Goal: Navigation & Orientation: Understand site structure

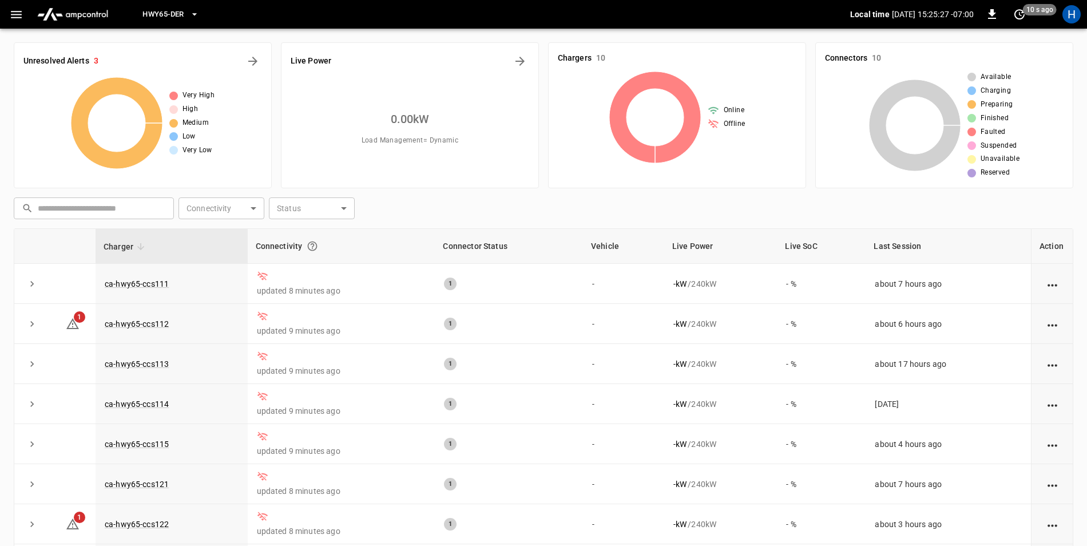
click at [637, 63] on div "Chargers 10" at bounding box center [677, 58] width 239 height 13
click at [677, 84] on icon at bounding box center [655, 118] width 92 height 92
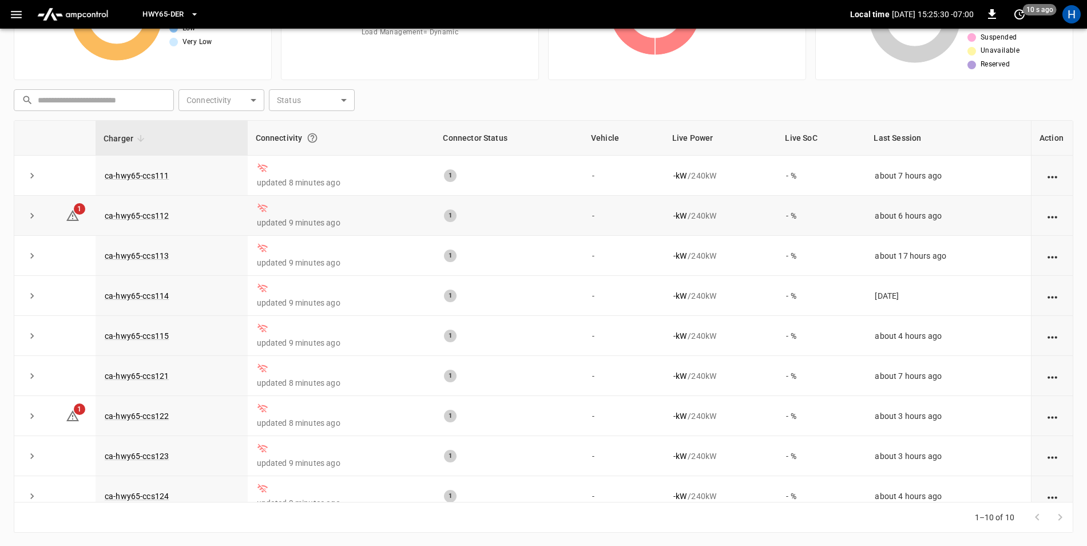
scroll to position [109, 0]
drag, startPoint x: 458, startPoint y: 108, endPoint x: 406, endPoint y: 104, distance: 52.3
click at [457, 108] on div "​ ​ Connectivity ​ Connectivity Status ​ Status" at bounding box center [541, 97] width 1064 height 26
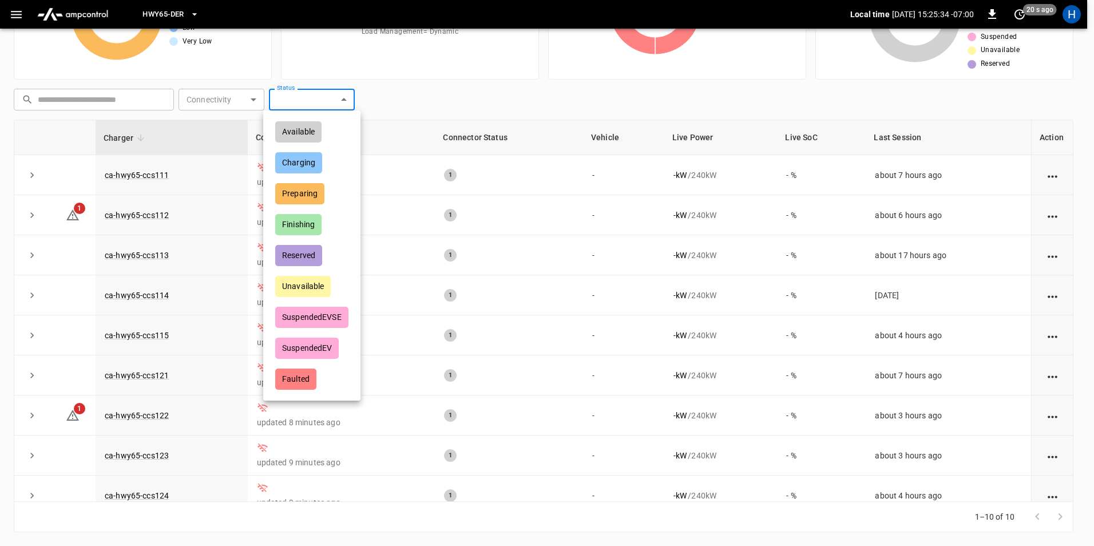
click at [301, 101] on body "HWY65-DER Local time [DATE] 15:25:34 -07:00 0 20 s ago H Unresolved Alerts 3 Ve…" at bounding box center [547, 218] width 1094 height 654
click at [300, 157] on div "Charging" at bounding box center [298, 162] width 47 height 21
type input "********"
click at [470, 97] on div at bounding box center [547, 273] width 1094 height 546
click at [312, 101] on body "HWY65-DER Local time [DATE] 15:25:42 -07:00 0 20 s ago H Unresolved Alerts 3 Ve…" at bounding box center [543, 218] width 1087 height 654
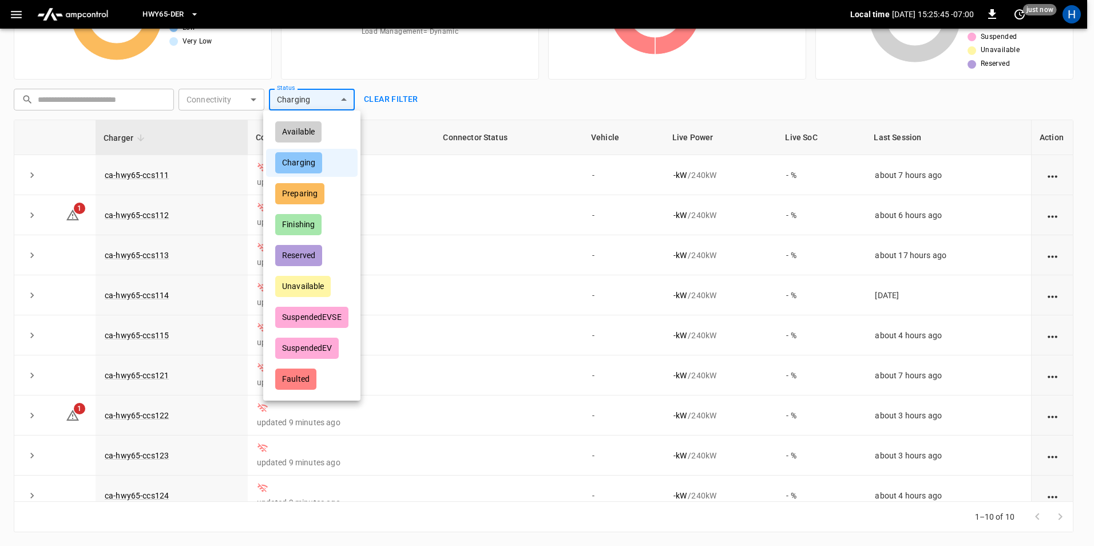
click at [291, 161] on div "Charging" at bounding box center [298, 162] width 47 height 21
click at [440, 97] on div at bounding box center [547, 273] width 1094 height 546
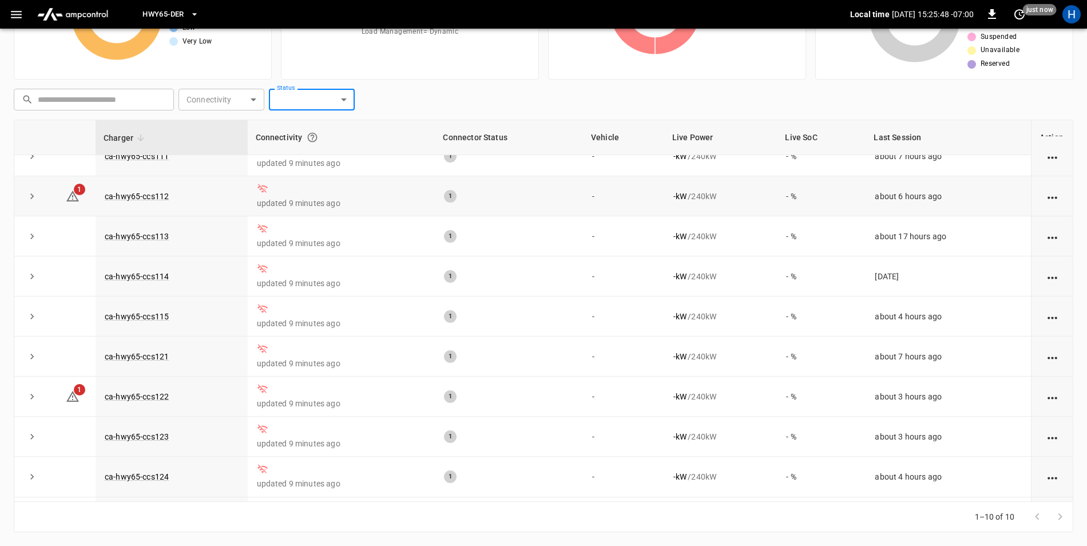
scroll to position [0, 0]
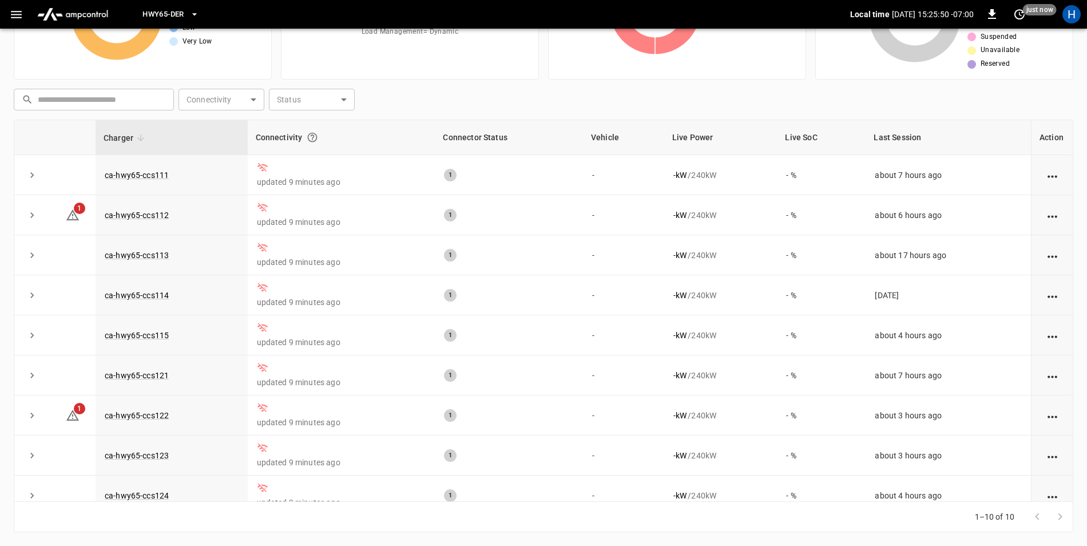
click at [1058, 519] on div at bounding box center [1049, 516] width 46 height 23
click at [1027, 514] on div at bounding box center [1049, 516] width 46 height 23
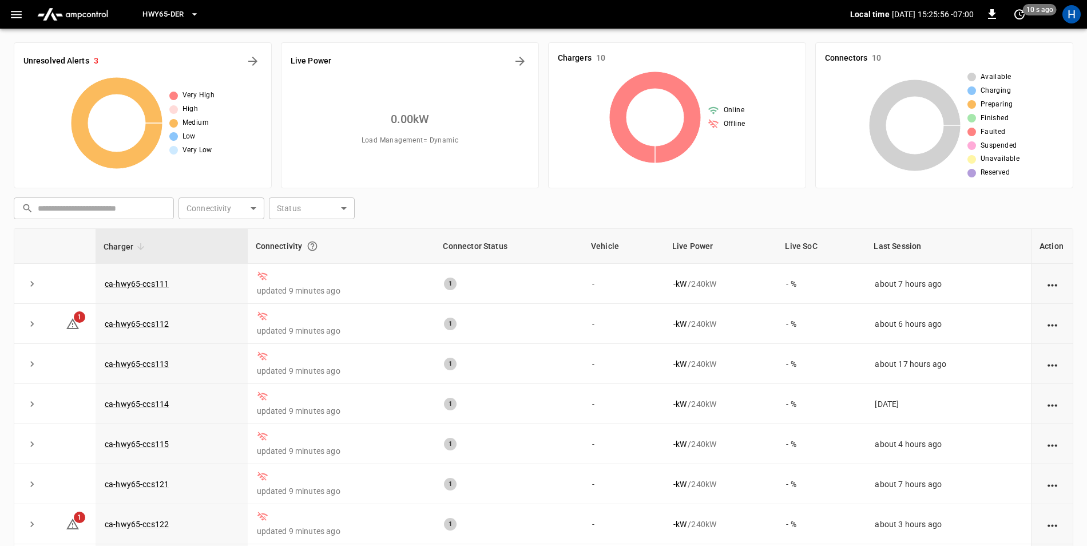
click at [192, 15] on icon "button" at bounding box center [194, 14] width 11 height 11
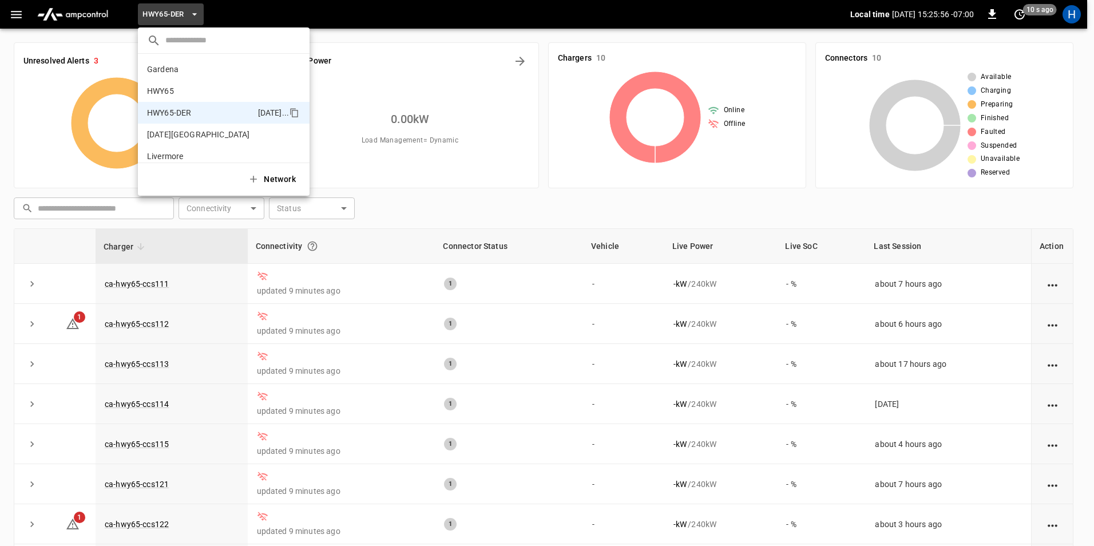
scroll to position [40, 0]
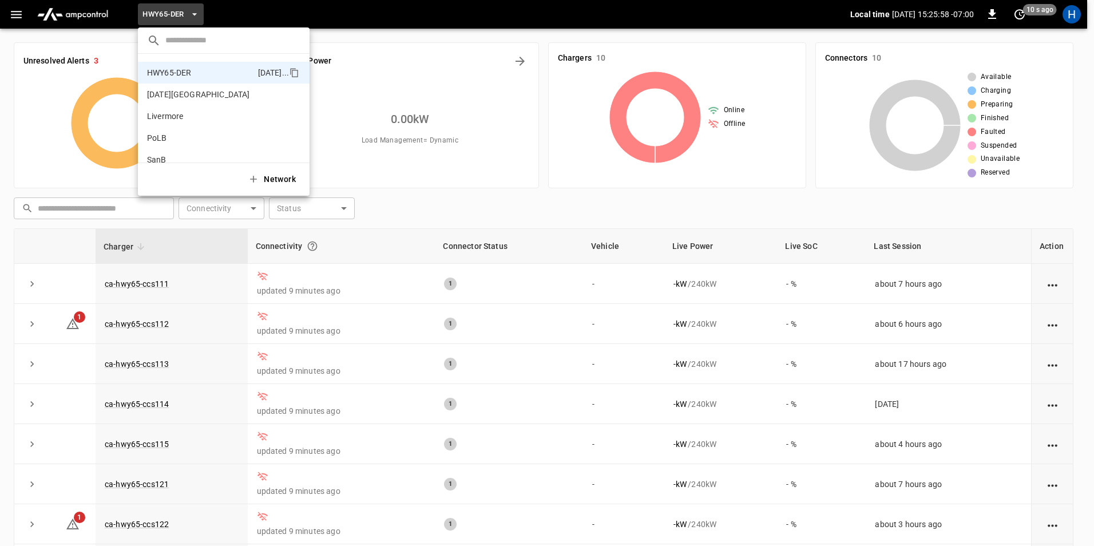
click at [412, 19] on div at bounding box center [547, 273] width 1094 height 546
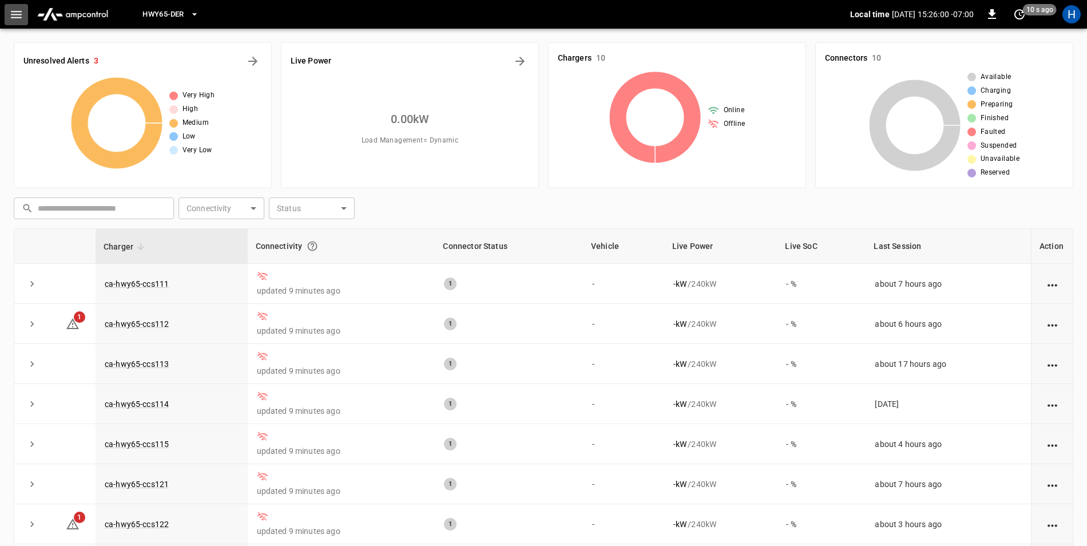
click at [17, 14] on icon "button" at bounding box center [16, 14] width 11 height 7
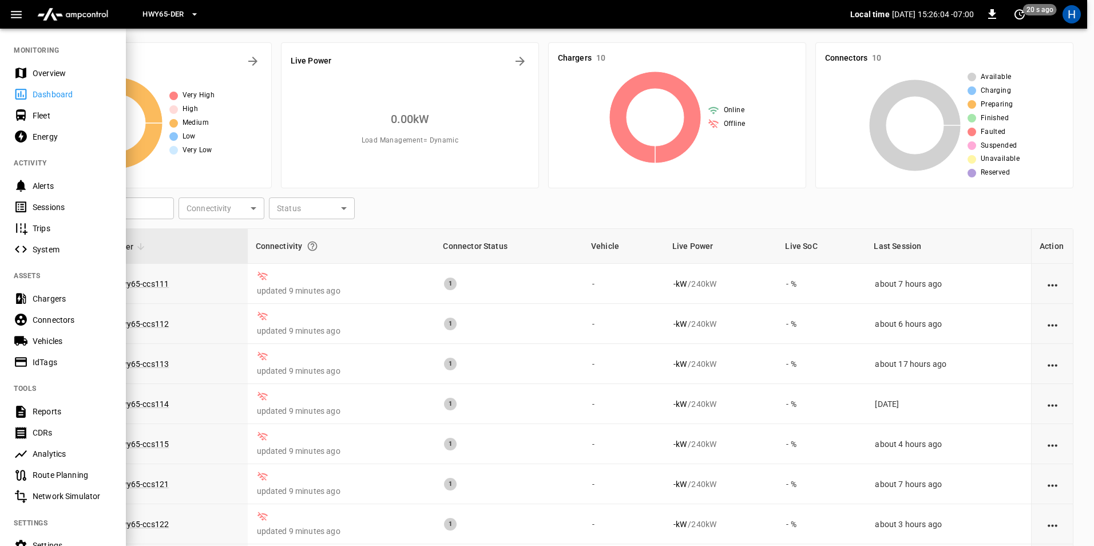
click at [41, 137] on div "Energy" at bounding box center [73, 136] width 80 height 11
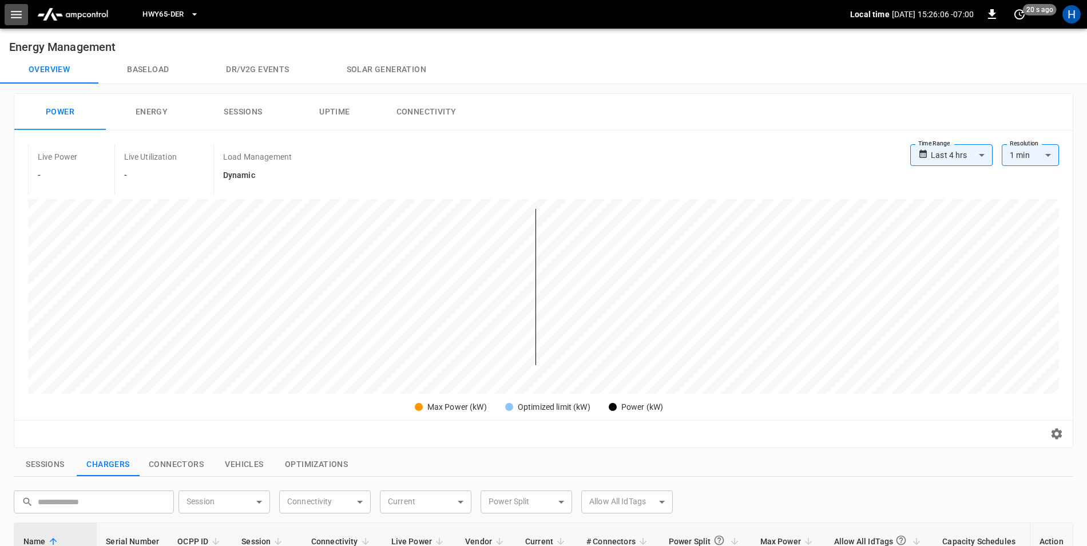
click at [14, 15] on icon "button" at bounding box center [16, 14] width 11 height 7
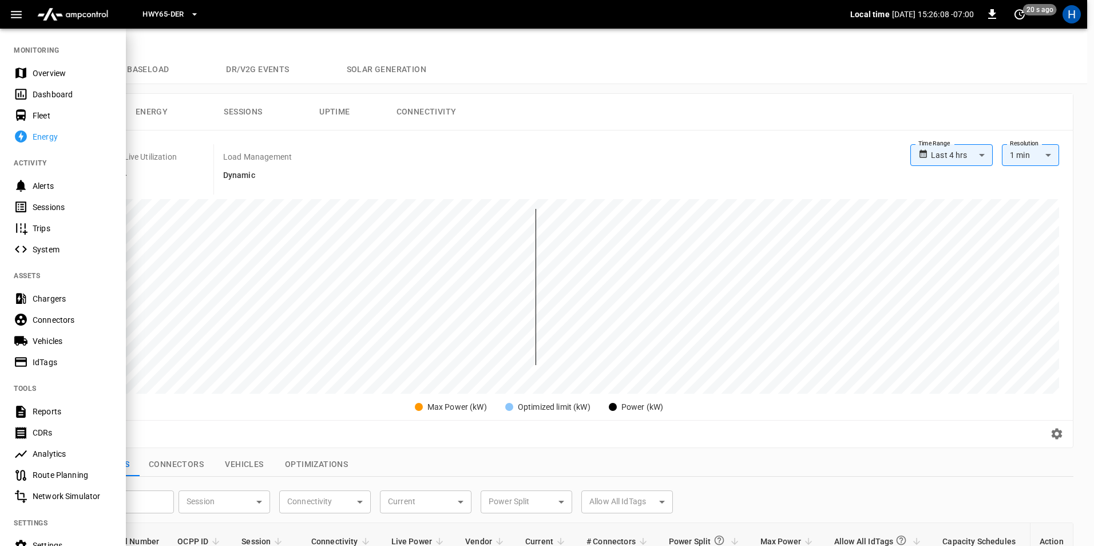
click at [42, 95] on div "Dashboard" at bounding box center [73, 94] width 80 height 11
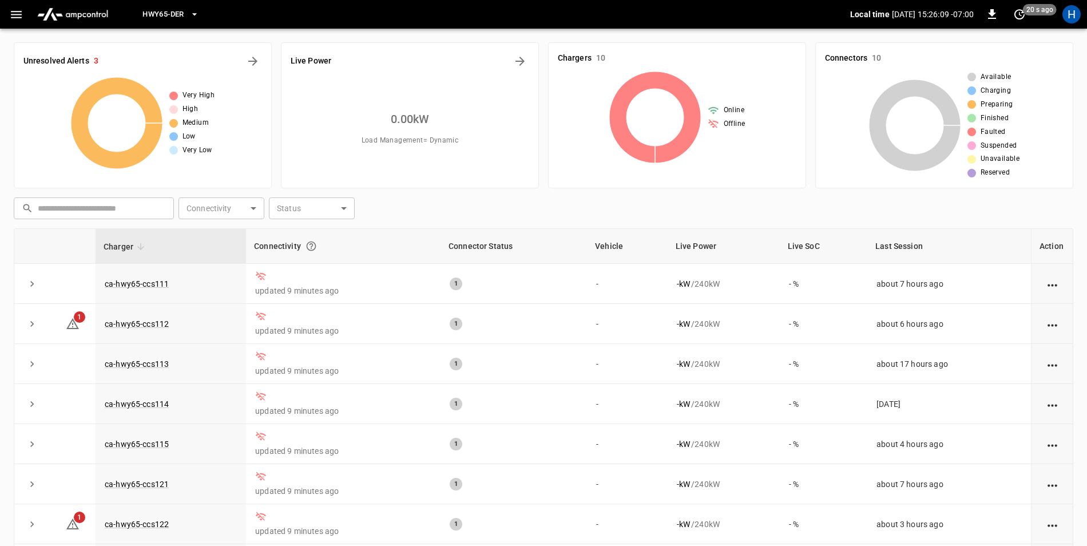
drag, startPoint x: 12, startPoint y: 17, endPoint x: 11, endPoint y: 25, distance: 8.0
click at [12, 19] on icon "button" at bounding box center [16, 14] width 14 height 14
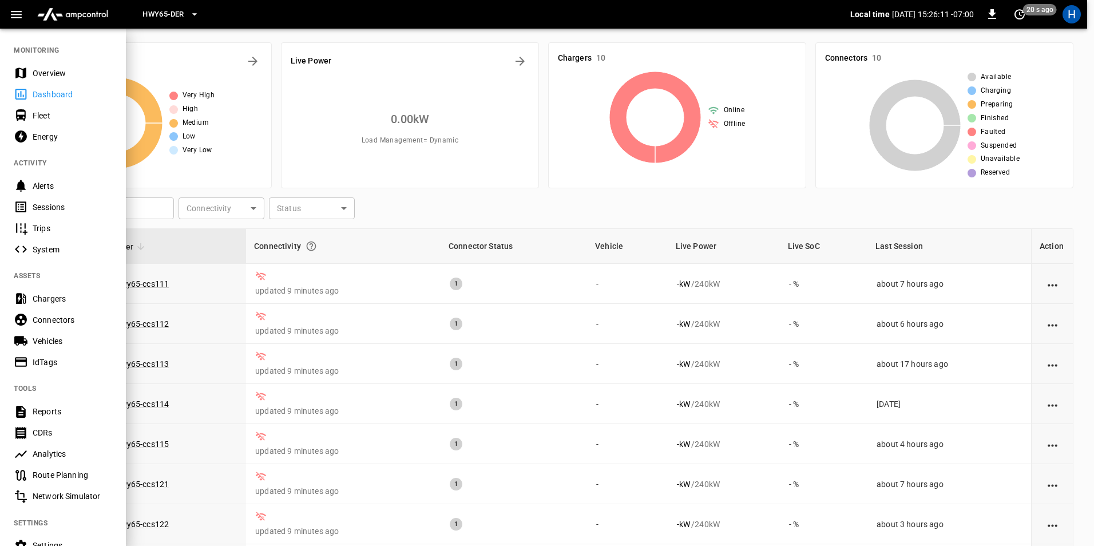
click at [55, 294] on div "Chargers" at bounding box center [73, 298] width 80 height 11
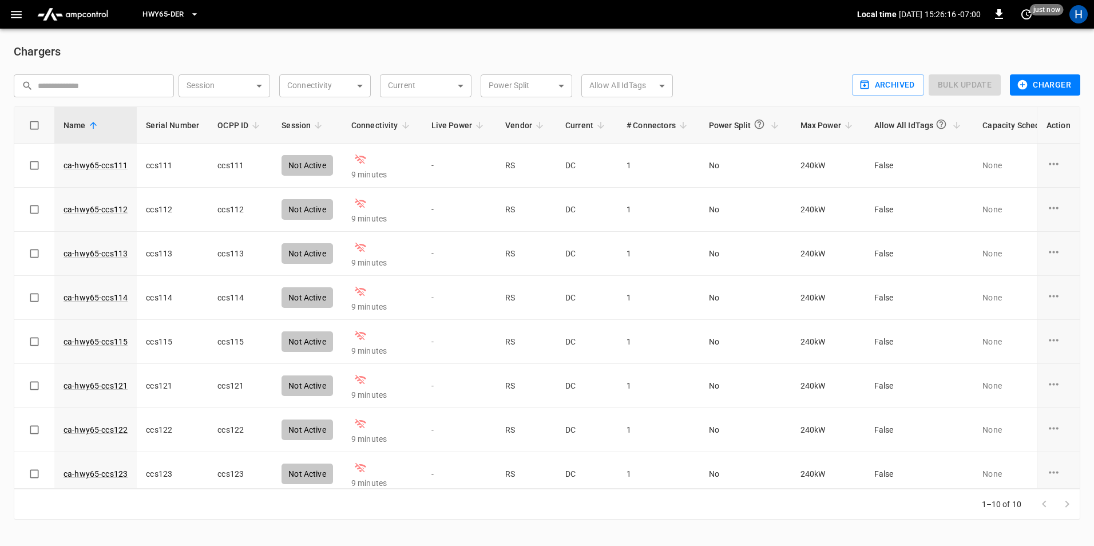
drag, startPoint x: 12, startPoint y: 16, endPoint x: 13, endPoint y: 23, distance: 7.5
click at [13, 18] on icon "button" at bounding box center [16, 14] width 14 height 14
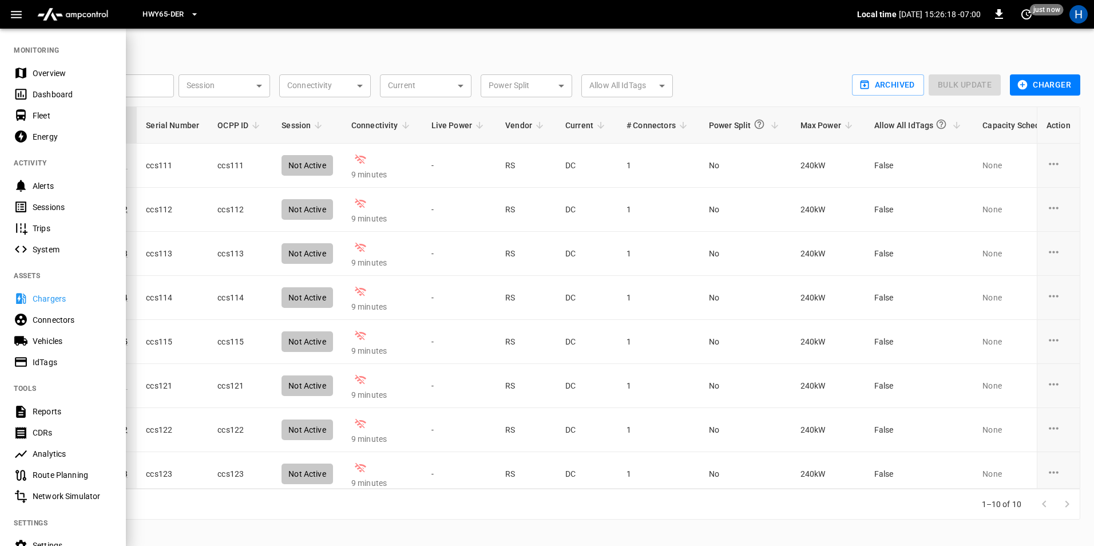
click at [49, 340] on div "Vehicles" at bounding box center [73, 340] width 80 height 11
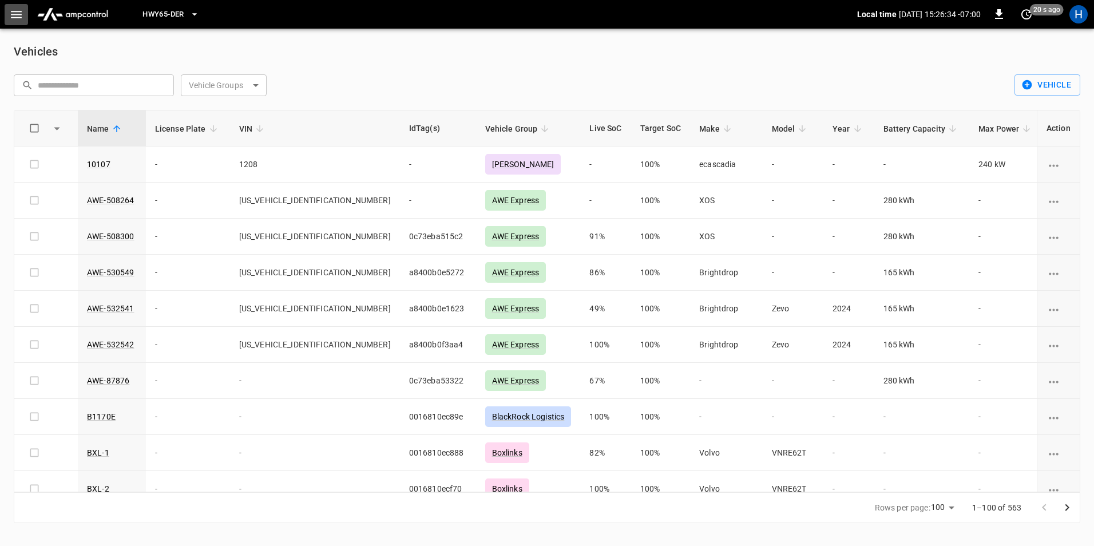
click at [17, 17] on icon "button" at bounding box center [16, 14] width 14 height 14
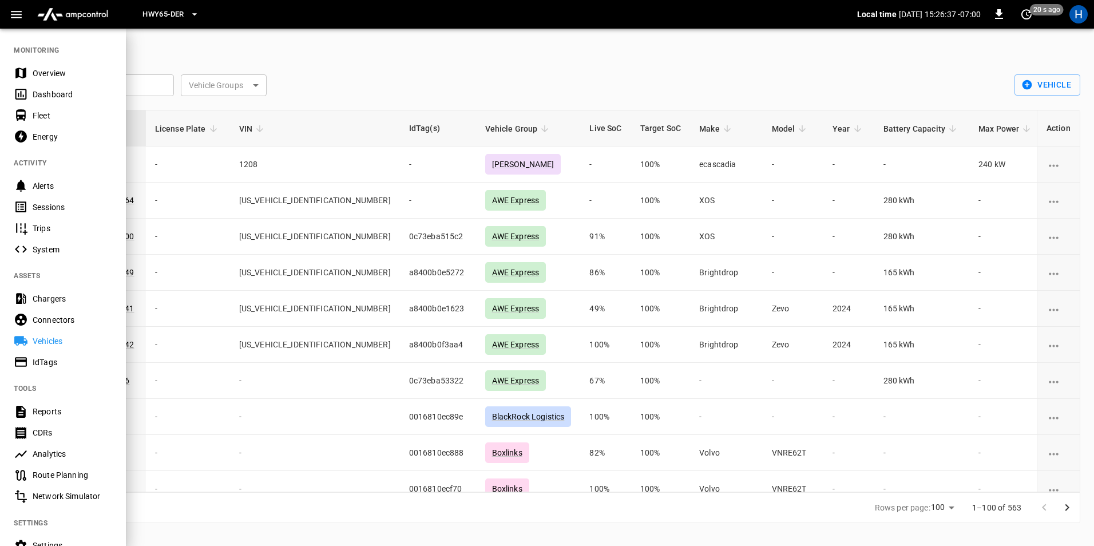
click at [48, 93] on div "Dashboard" at bounding box center [73, 94] width 80 height 11
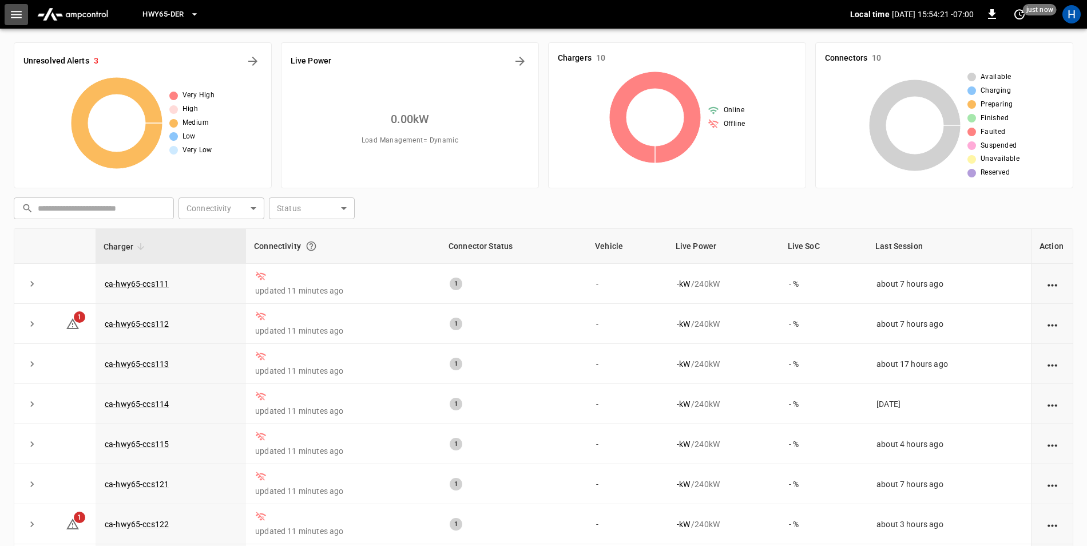
click at [13, 19] on icon "button" at bounding box center [16, 14] width 14 height 14
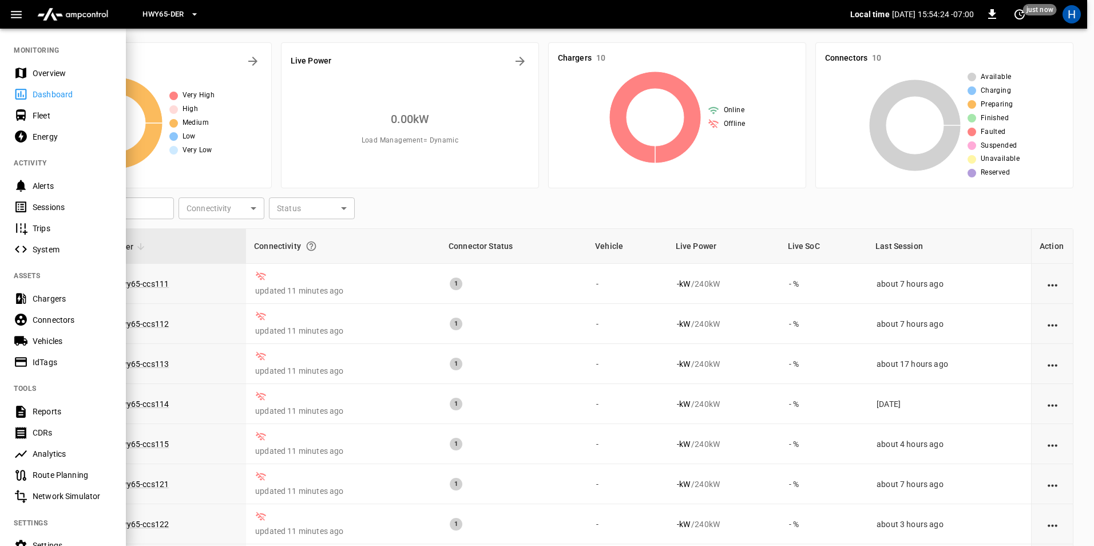
click at [176, 15] on span "HWY65-DER" at bounding box center [162, 14] width 41 height 13
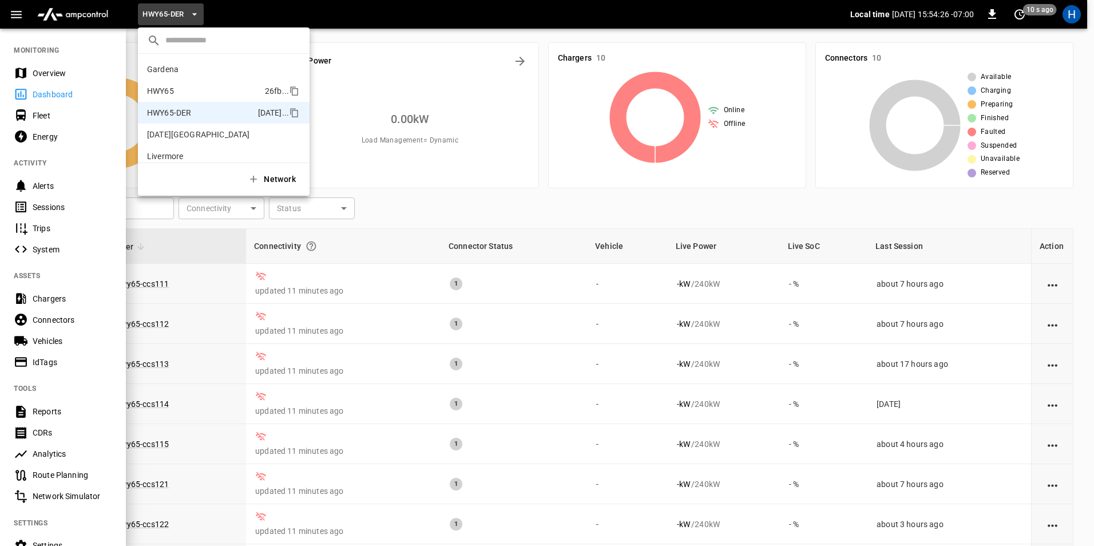
click at [195, 96] on p "HWY65" at bounding box center [203, 90] width 113 height 11
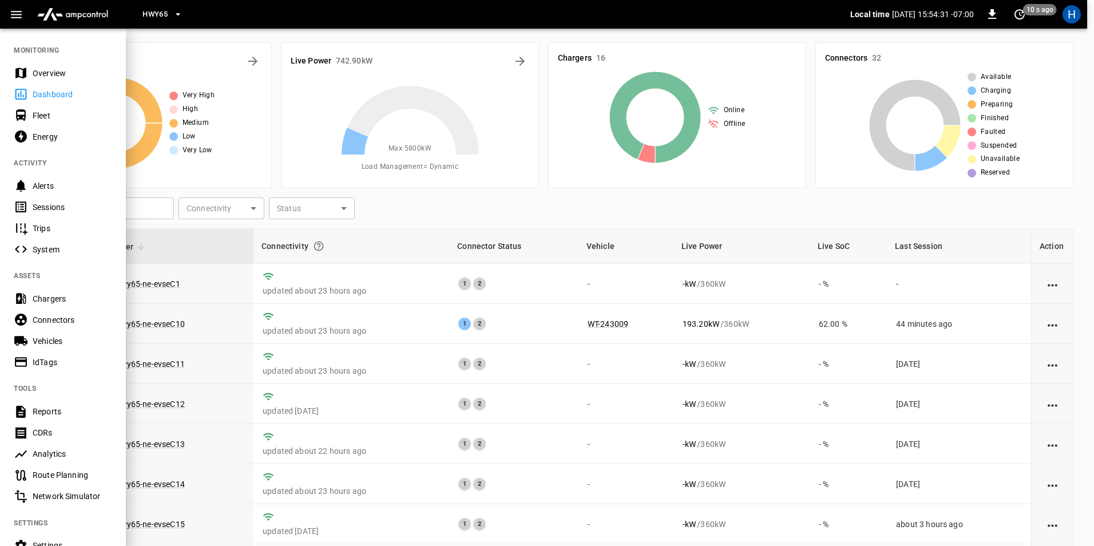
drag, startPoint x: 1067, startPoint y: 299, endPoint x: 1069, endPoint y: 356, distance: 57.8
click at [1069, 354] on div at bounding box center [547, 273] width 1094 height 546
